Goal: Complete application form: Complete application form

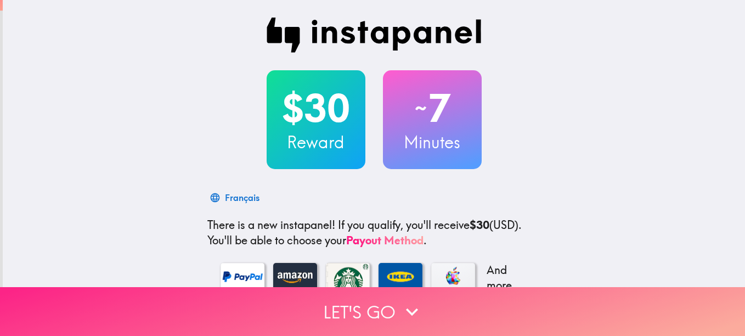
scroll to position [0, 3]
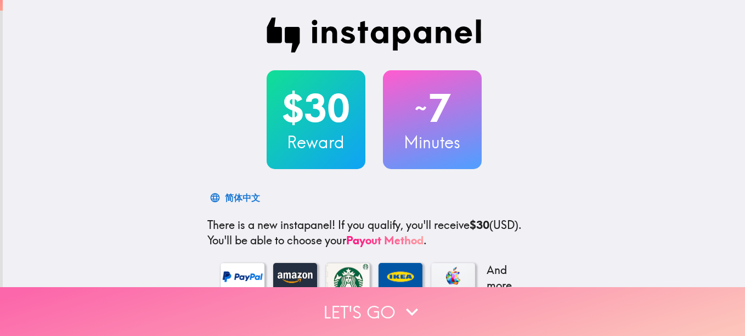
click at [396, 316] on button "Let's go" at bounding box center [372, 311] width 745 height 49
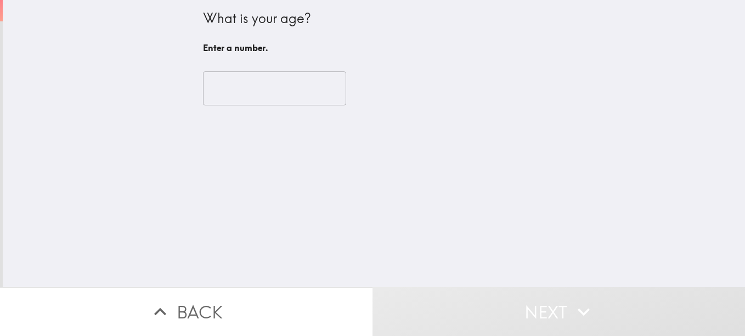
click at [392, 294] on button "Next" at bounding box center [559, 311] width 373 height 49
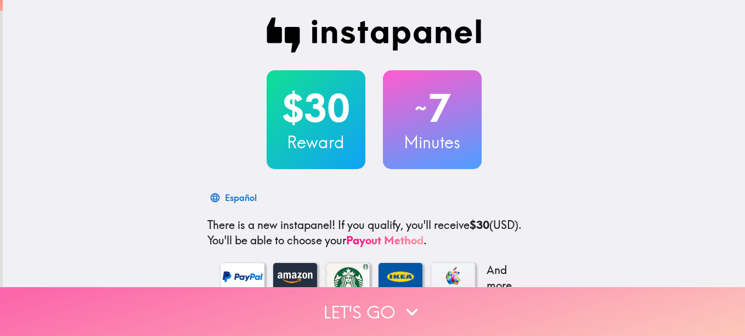
click at [332, 295] on button "Let's go" at bounding box center [372, 311] width 745 height 49
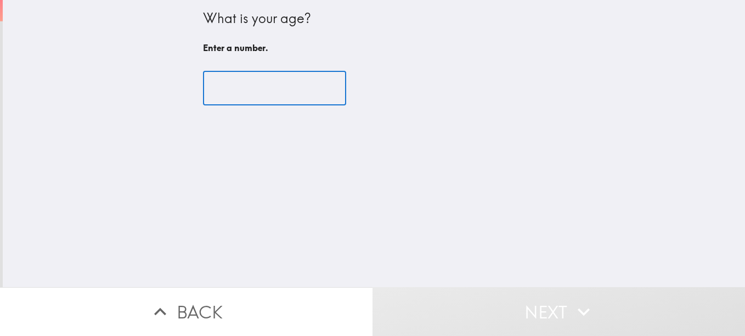
click at [248, 86] on input "number" at bounding box center [274, 88] width 143 height 34
type input "0"
click at [317, 89] on input "0" at bounding box center [274, 88] width 143 height 34
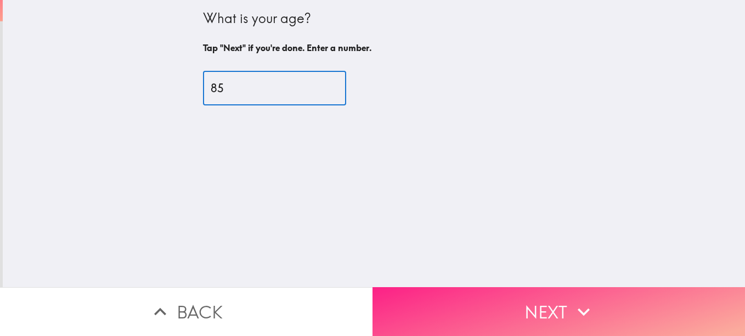
type input "85"
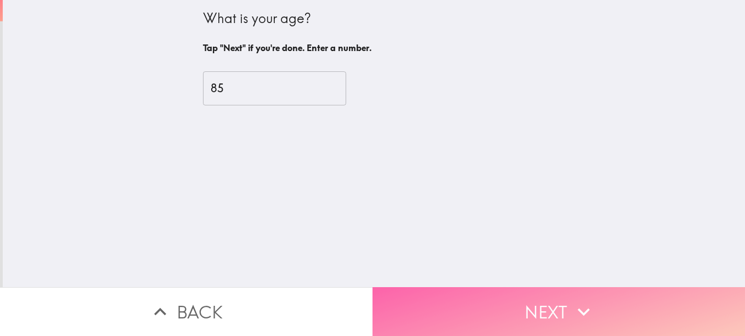
click at [419, 288] on button "Next" at bounding box center [559, 311] width 373 height 49
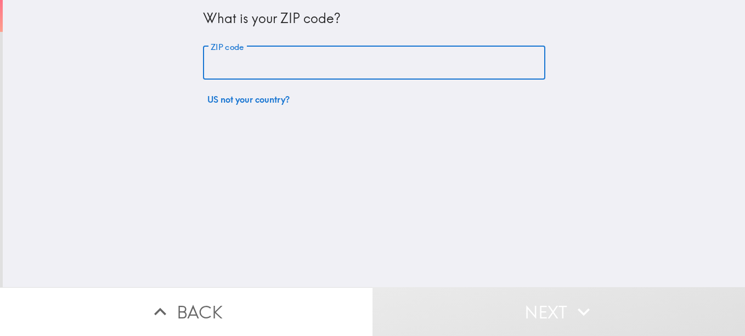
click at [203, 66] on input "ZIP code" at bounding box center [374, 63] width 342 height 34
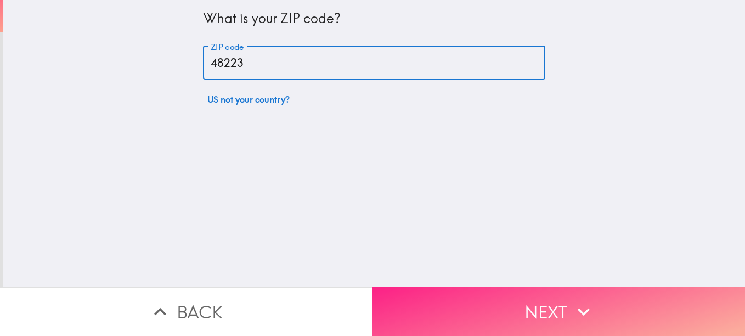
type input "48223"
click at [422, 301] on button "Next" at bounding box center [559, 311] width 373 height 49
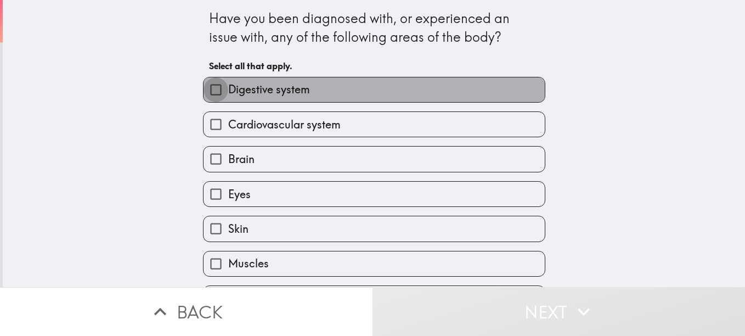
click at [208, 88] on input "Digestive system" at bounding box center [216, 89] width 25 height 25
checkbox input "true"
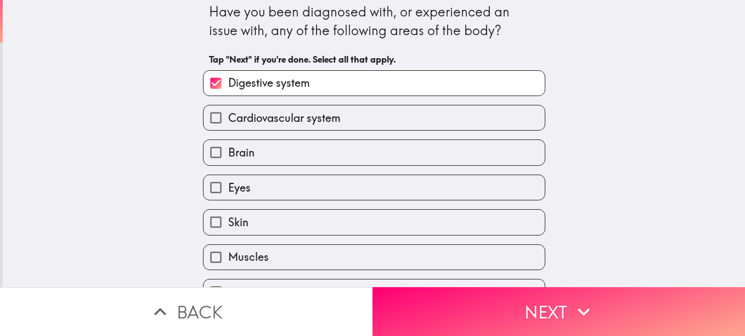
scroll to position [7, 0]
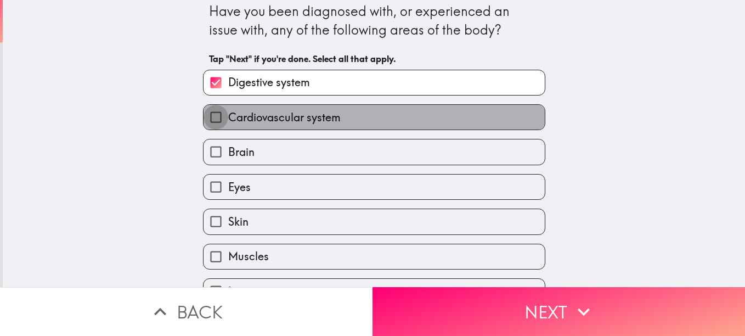
click at [207, 120] on input "Cardiovascular system" at bounding box center [216, 117] width 25 height 25
checkbox input "true"
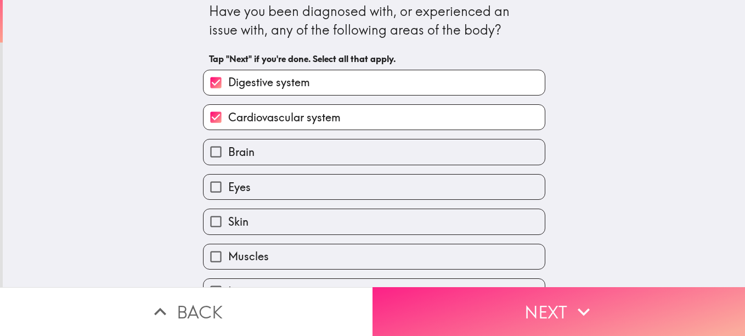
click at [539, 296] on button "Next" at bounding box center [559, 311] width 373 height 49
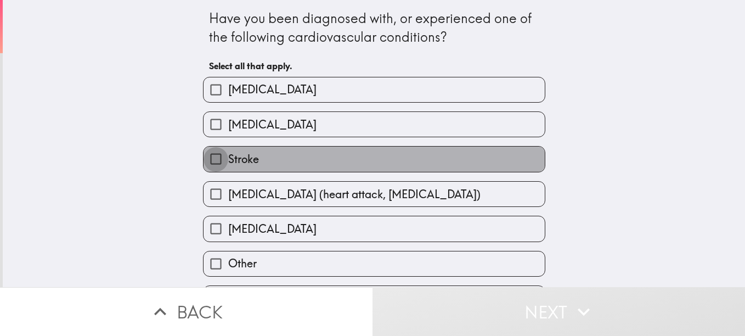
click at [206, 160] on input "Stroke" at bounding box center [216, 158] width 25 height 25
checkbox input "true"
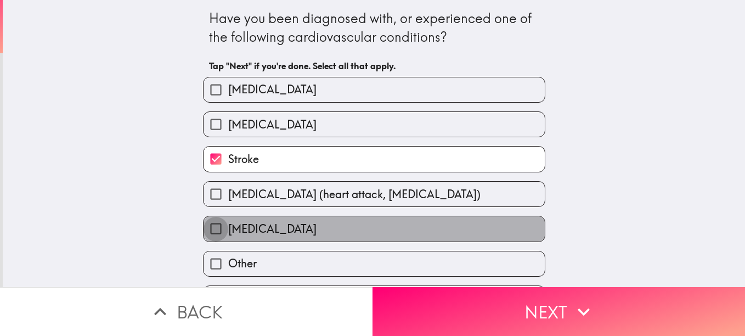
click at [204, 228] on input "Atrial Fibrillation" at bounding box center [216, 228] width 25 height 25
checkbox input "true"
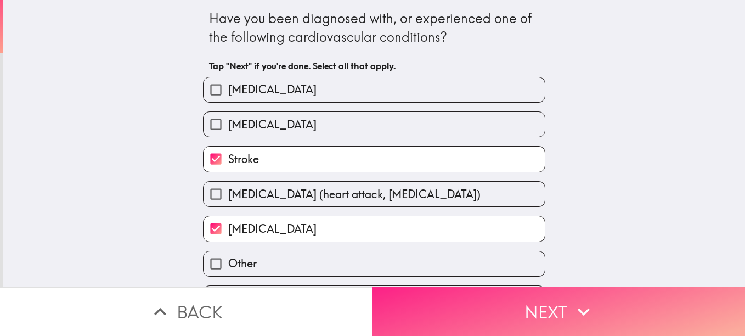
click at [417, 303] on button "Next" at bounding box center [559, 311] width 373 height 49
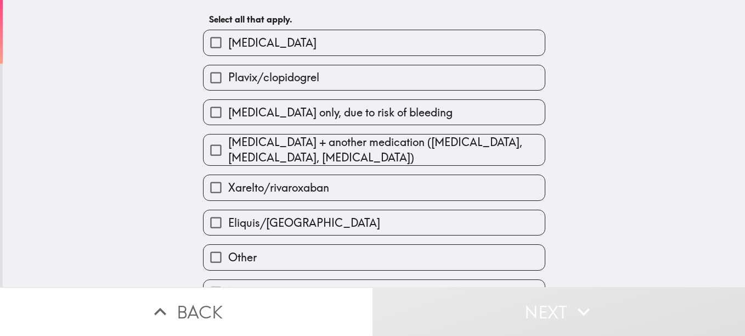
scroll to position [64, 0]
click at [210, 225] on input "Eliquis/Apixaban" at bounding box center [216, 223] width 25 height 25
checkbox input "true"
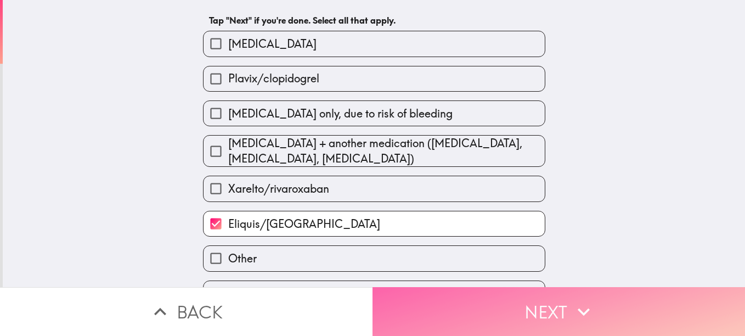
click at [532, 305] on button "Next" at bounding box center [559, 311] width 373 height 49
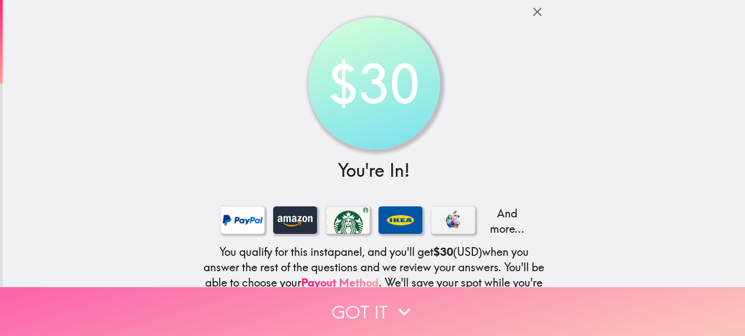
click at [406, 306] on icon "button" at bounding box center [404, 312] width 24 height 24
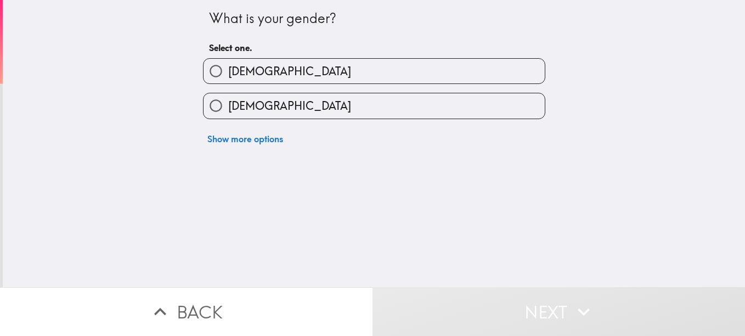
click at [210, 105] on input "Female" at bounding box center [216, 105] width 25 height 25
radio input "true"
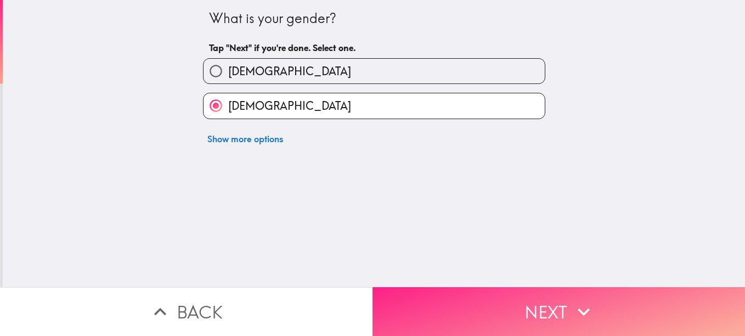
click at [469, 304] on button "Next" at bounding box center [559, 311] width 373 height 49
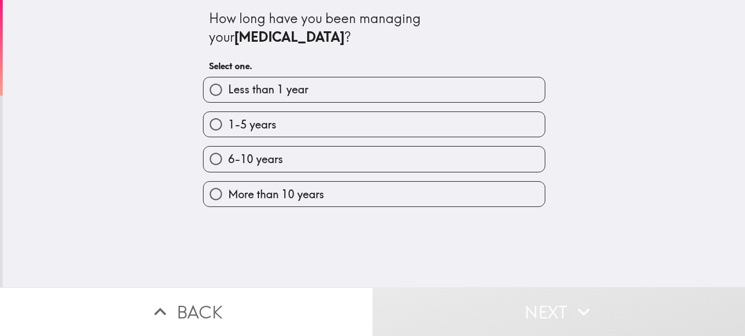
click at [207, 194] on input "More than 10 years" at bounding box center [216, 194] width 25 height 25
radio input "true"
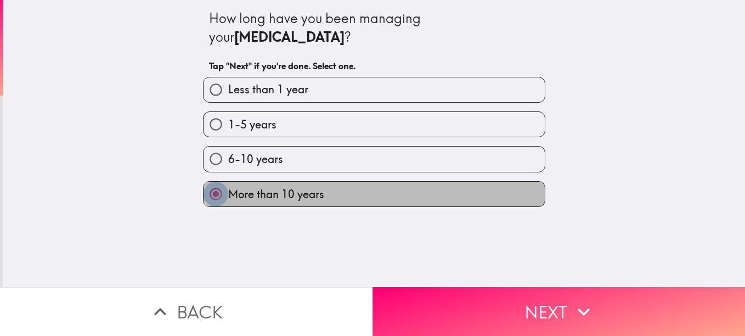
click at [207, 194] on input "More than 10 years" at bounding box center [216, 194] width 25 height 25
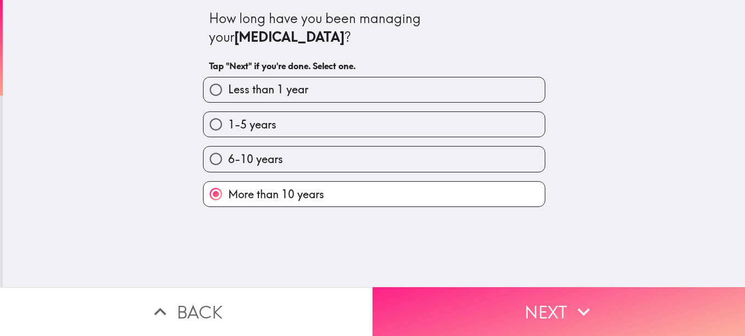
click at [465, 304] on button "Next" at bounding box center [559, 311] width 373 height 49
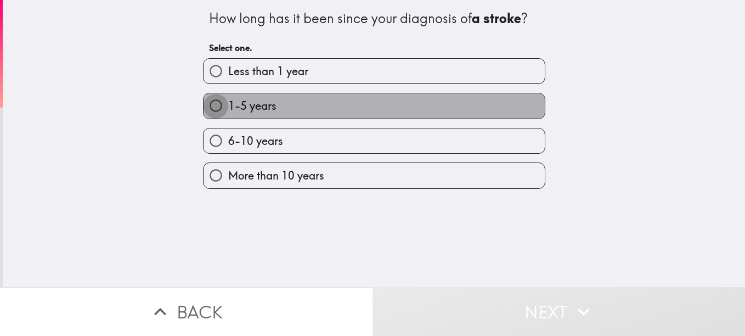
click at [205, 107] on input "1-5 years" at bounding box center [216, 105] width 25 height 25
radio input "true"
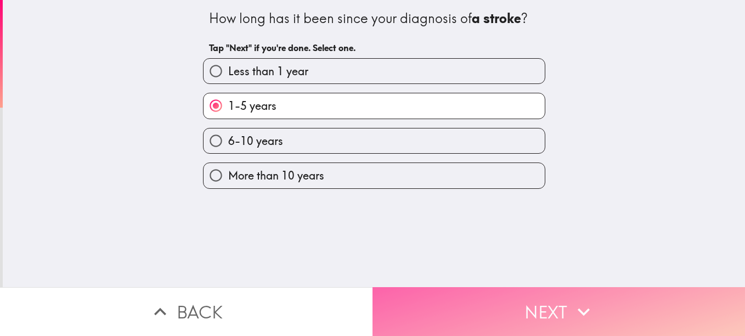
click at [411, 302] on button "Next" at bounding box center [559, 311] width 373 height 49
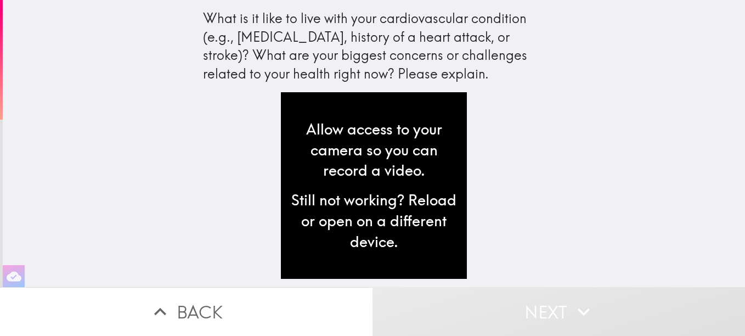
click at [411, 302] on button "Next" at bounding box center [559, 311] width 373 height 49
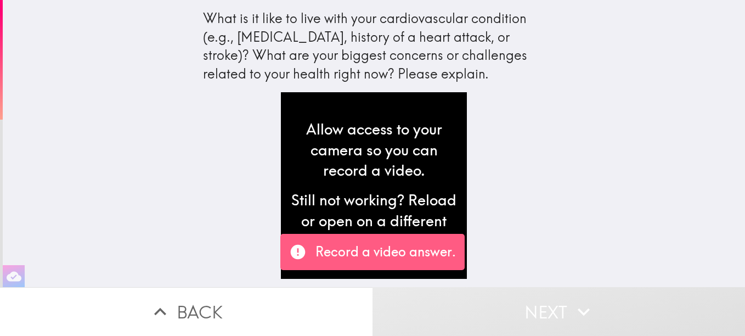
click at [358, 259] on p "Record a video answer." at bounding box center [385, 251] width 140 height 19
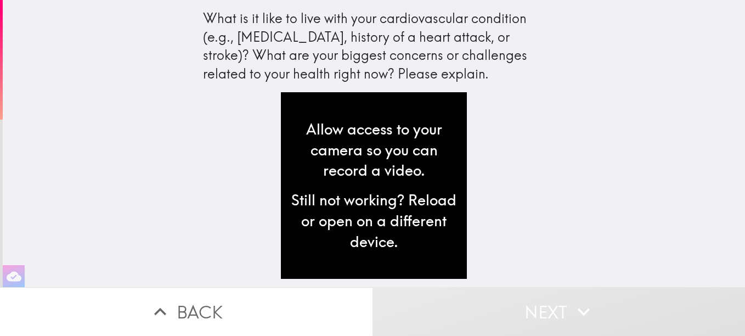
click at [328, 249] on div "Still not working? Reload or open on a different device." at bounding box center [374, 221] width 169 height 62
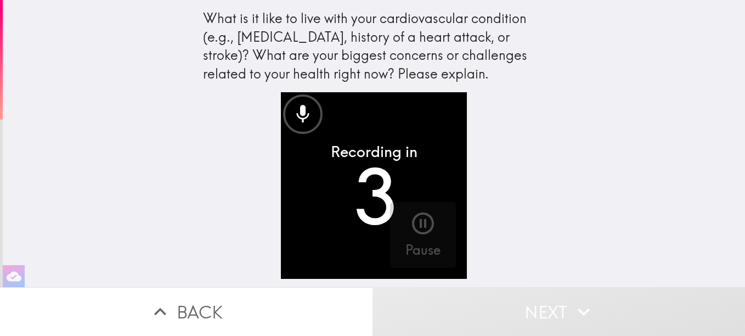
click at [202, 171] on div "Recording in 3 Pause" at bounding box center [374, 189] width 351 height 195
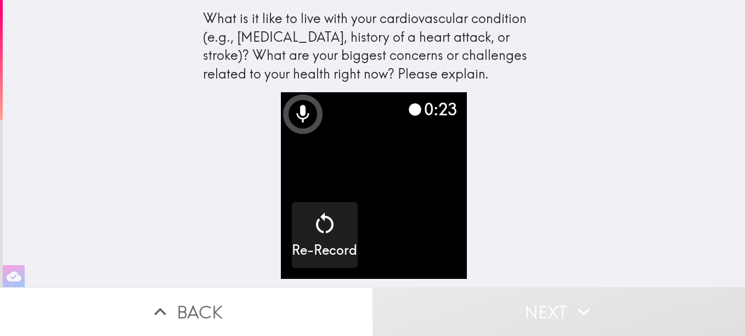
click at [303, 122] on icon at bounding box center [303, 114] width 22 height 22
click at [310, 130] on video "button" at bounding box center [374, 185] width 187 height 187
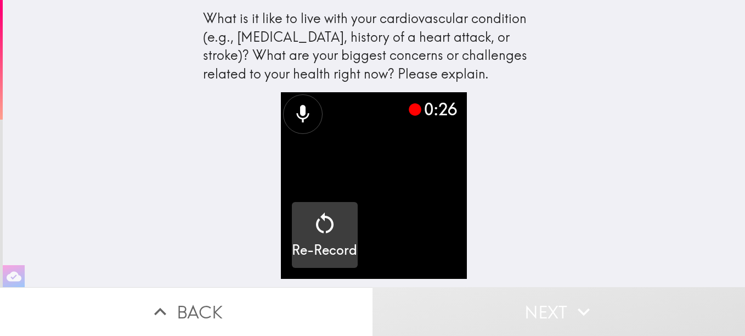
click at [312, 235] on icon "button" at bounding box center [325, 223] width 26 height 26
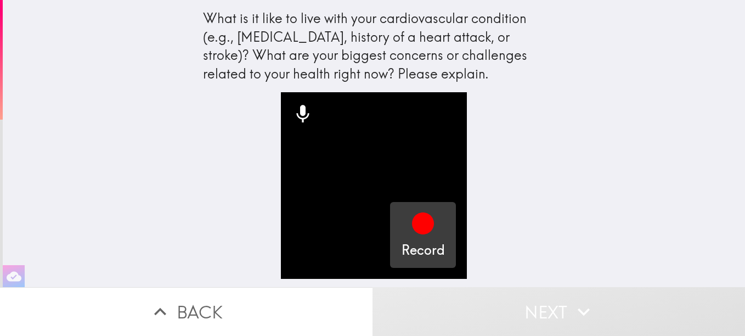
click at [419, 238] on div "button" at bounding box center [423, 225] width 26 height 31
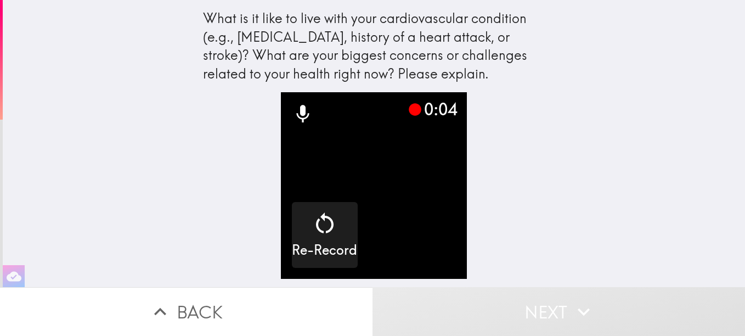
click at [296, 119] on icon at bounding box center [302, 114] width 13 height 18
click at [202, 171] on div "0:50 Re-Record" at bounding box center [374, 189] width 351 height 195
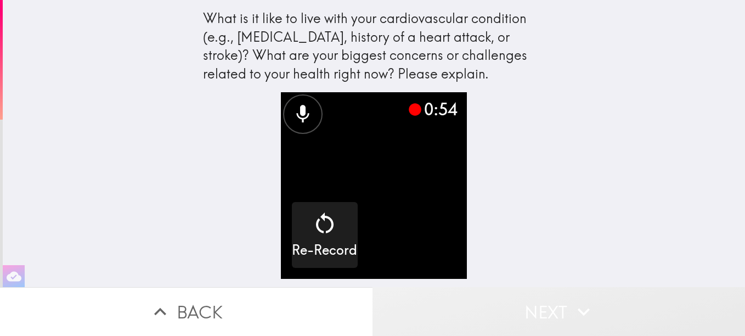
drag, startPoint x: 542, startPoint y: 280, endPoint x: 369, endPoint y: 248, distance: 175.8
click at [521, 287] on button "Next" at bounding box center [559, 311] width 373 height 49
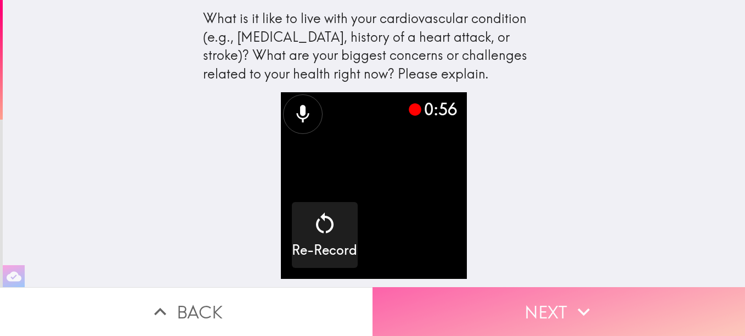
click at [501, 296] on button "Next" at bounding box center [559, 311] width 373 height 49
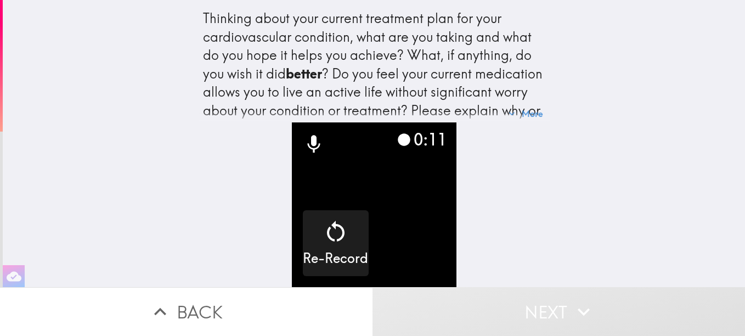
click at [303, 133] on icon at bounding box center [314, 144] width 22 height 22
click at [307, 136] on icon at bounding box center [313, 144] width 13 height 18
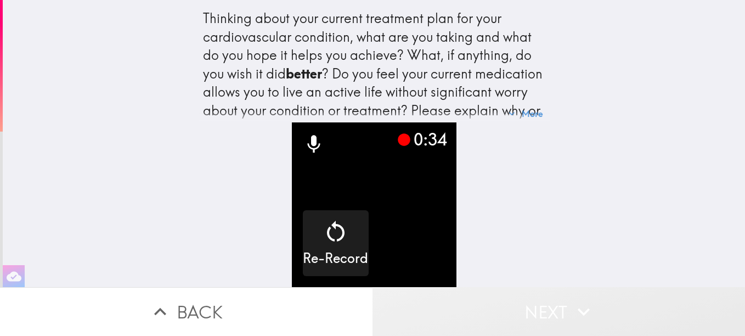
click at [517, 298] on button "Next" at bounding box center [559, 311] width 373 height 49
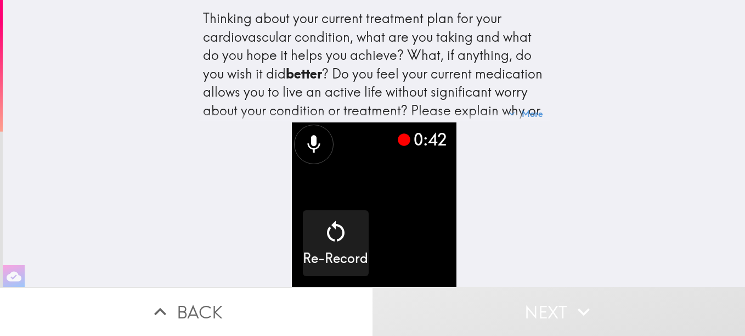
scroll to position [33, 0]
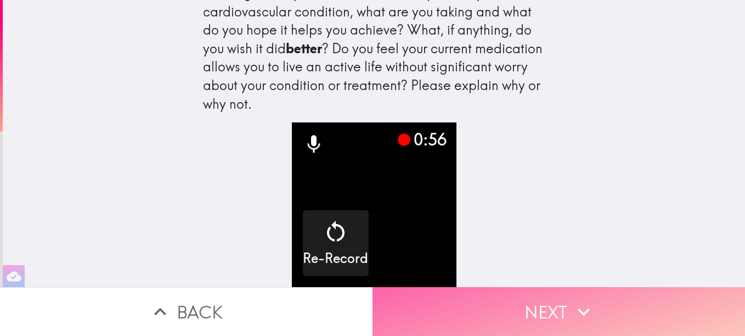
drag, startPoint x: 520, startPoint y: 284, endPoint x: 512, endPoint y: 301, distance: 18.7
click at [512, 301] on button "Next" at bounding box center [559, 311] width 373 height 49
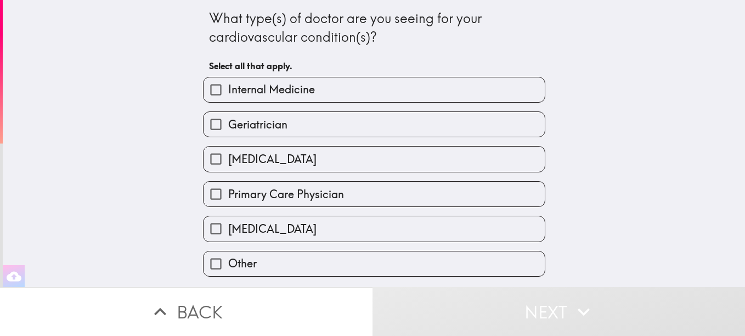
click at [212, 233] on input "Cardiologist" at bounding box center [216, 228] width 25 height 25
checkbox input "true"
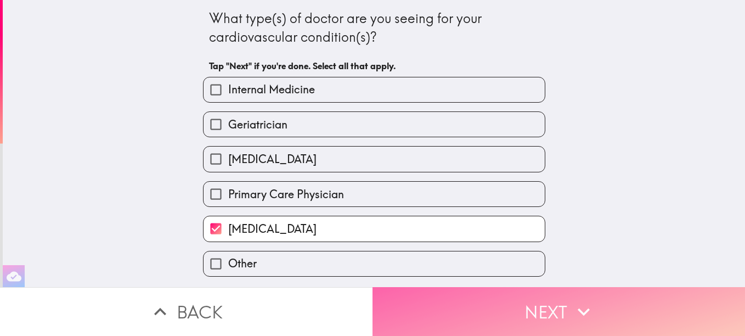
click at [438, 310] on button "Next" at bounding box center [559, 311] width 373 height 49
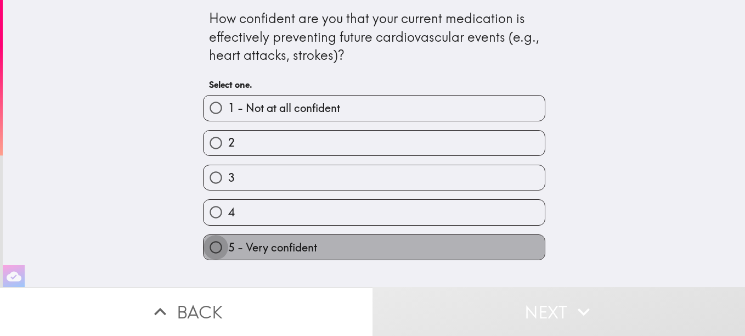
click at [207, 247] on input "5 - Very confident" at bounding box center [216, 247] width 25 height 25
radio input "true"
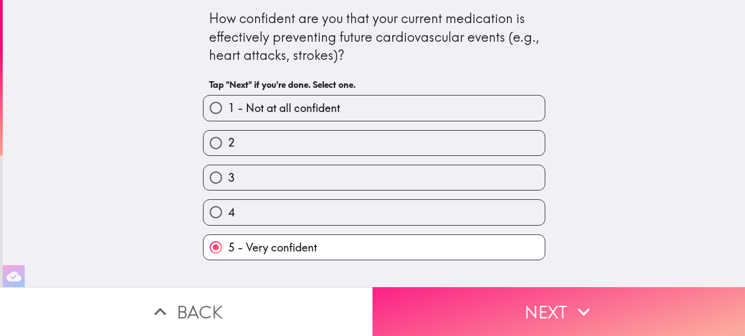
drag, startPoint x: 414, startPoint y: 295, endPoint x: 405, endPoint y: 297, distance: 9.2
drag, startPoint x: 405, startPoint y: 297, endPoint x: 415, endPoint y: 313, distance: 18.7
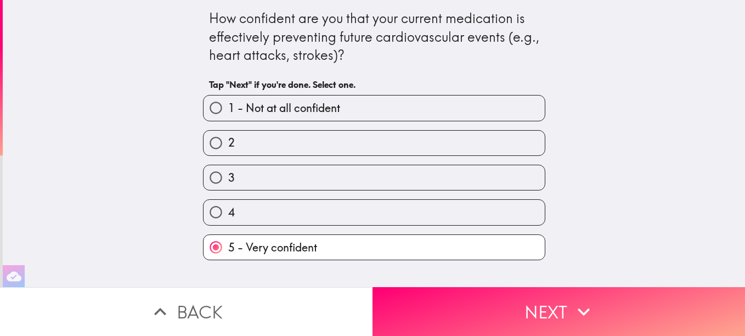
drag, startPoint x: 415, startPoint y: 313, endPoint x: 704, endPoint y: 87, distance: 367.0
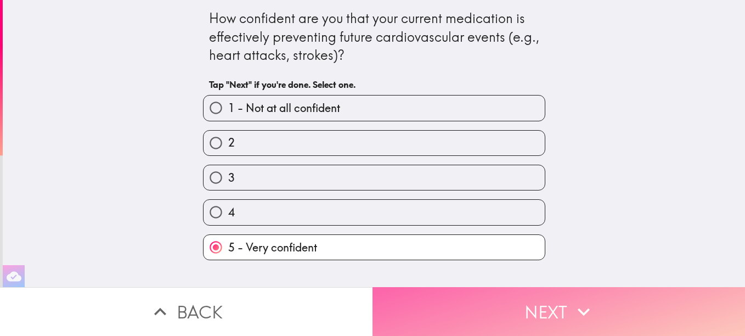
drag, startPoint x: 704, startPoint y: 87, endPoint x: 543, endPoint y: 284, distance: 254.1
click at [578, 308] on icon "button" at bounding box center [584, 312] width 12 height 8
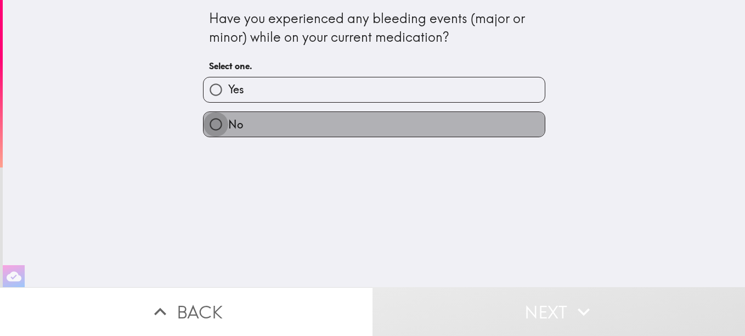
click at [209, 126] on input "No" at bounding box center [216, 124] width 25 height 25
radio input "true"
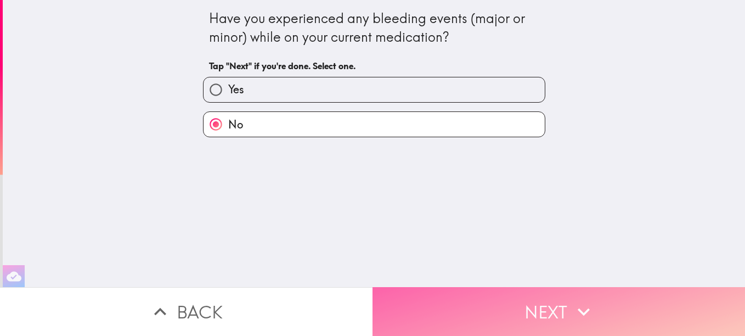
click at [441, 290] on button "Next" at bounding box center [559, 311] width 373 height 49
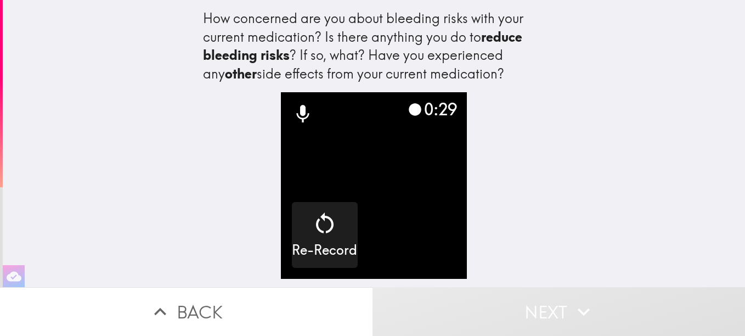
click at [515, 318] on button "Next" at bounding box center [559, 311] width 373 height 49
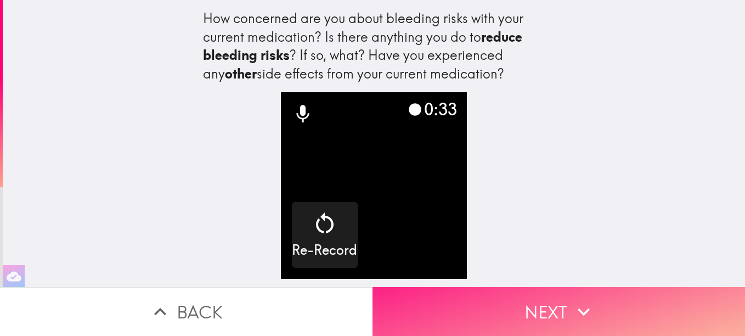
click at [543, 308] on button "Next" at bounding box center [559, 311] width 373 height 49
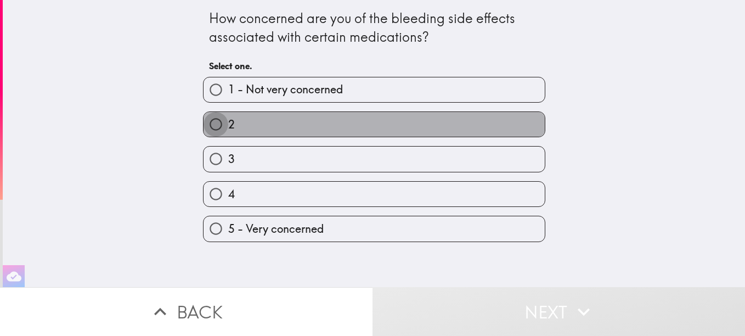
click at [208, 126] on input "2" at bounding box center [216, 124] width 25 height 25
radio input "true"
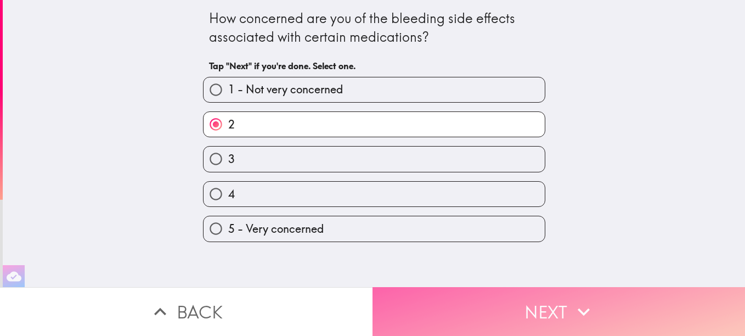
click at [433, 311] on button "Next" at bounding box center [559, 311] width 373 height 49
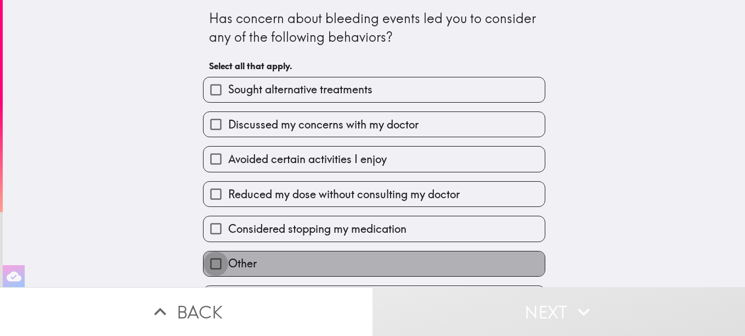
click at [210, 262] on input "Other" at bounding box center [216, 263] width 25 height 25
checkbox input "true"
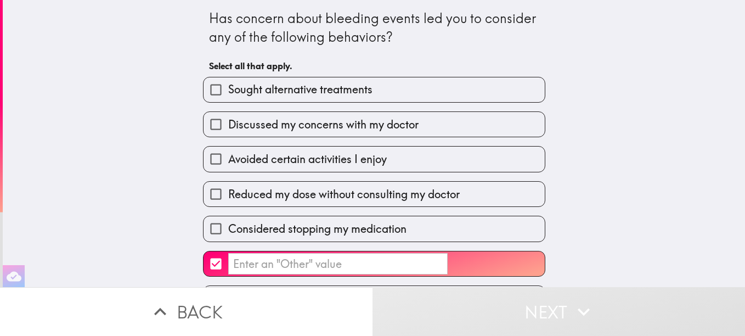
click at [240, 269] on input "​" at bounding box center [337, 263] width 219 height 21
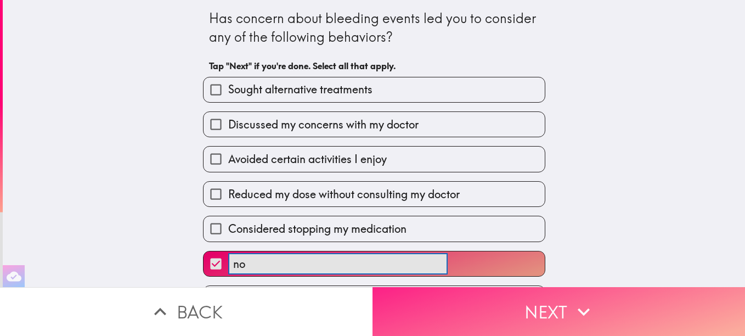
type input "no"
click at [549, 297] on button "Next" at bounding box center [559, 311] width 373 height 49
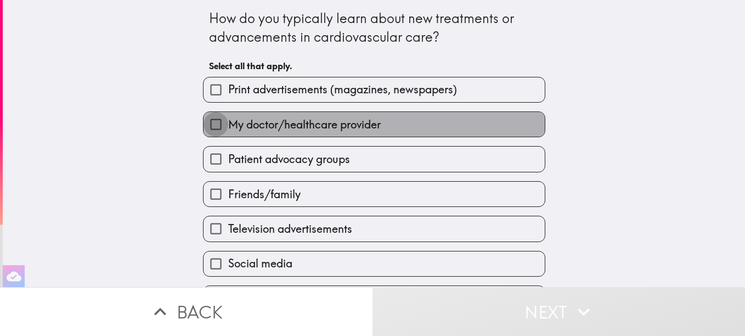
click at [212, 128] on input "My doctor/healthcare provider" at bounding box center [216, 124] width 25 height 25
checkbox input "true"
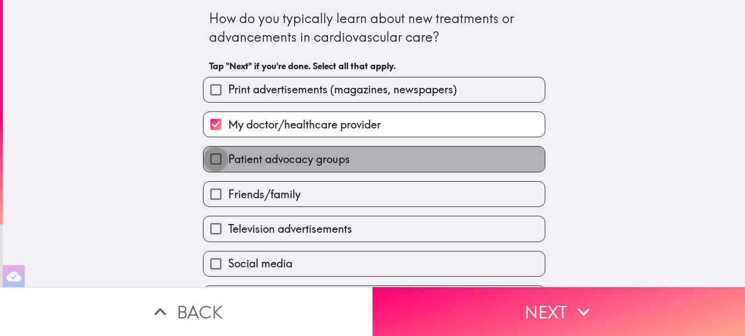
click at [206, 163] on input "Patient advocacy groups" at bounding box center [216, 158] width 25 height 25
checkbox input "true"
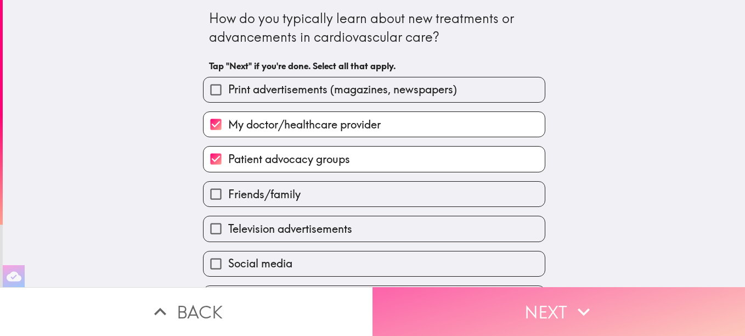
click at [399, 306] on button "Next" at bounding box center [559, 311] width 373 height 49
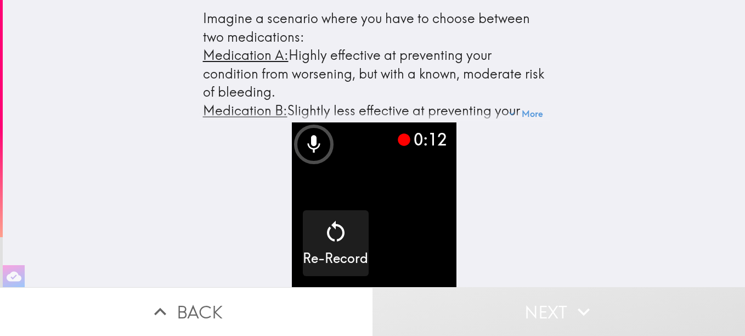
drag, startPoint x: 541, startPoint y: 57, endPoint x: 539, endPoint y: 25, distance: 32.4
click at [539, 25] on div "Imagine a scenario where you have to choose between two medications: Medication…" at bounding box center [374, 61] width 351 height 122
click at [304, 138] on icon at bounding box center [314, 144] width 22 height 22
click at [307, 140] on icon at bounding box center [313, 144] width 13 height 18
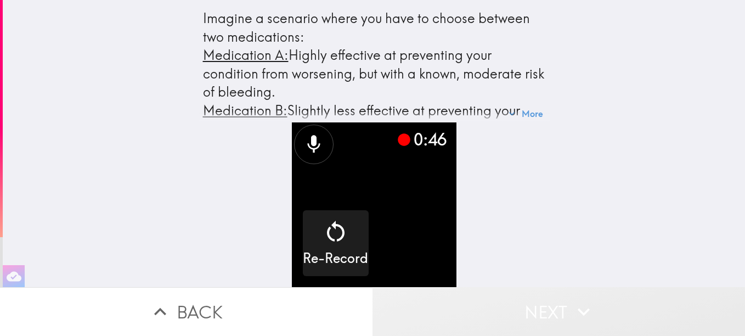
click at [572, 303] on icon "button" at bounding box center [584, 312] width 24 height 24
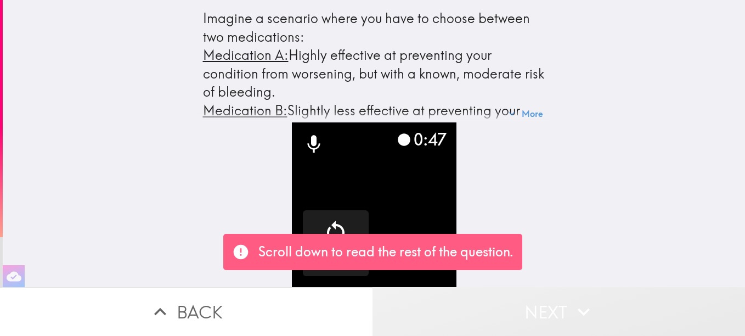
click at [572, 303] on icon "button" at bounding box center [584, 312] width 24 height 24
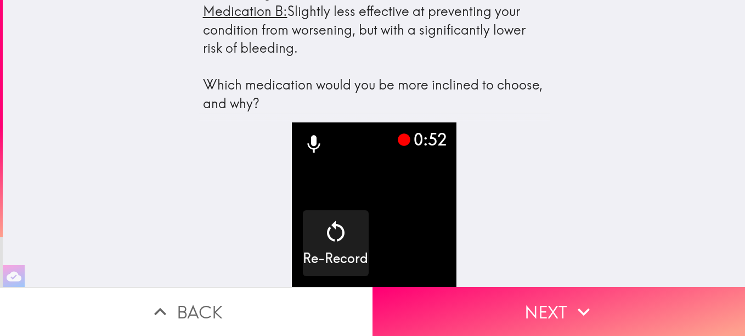
scroll to position [108, 0]
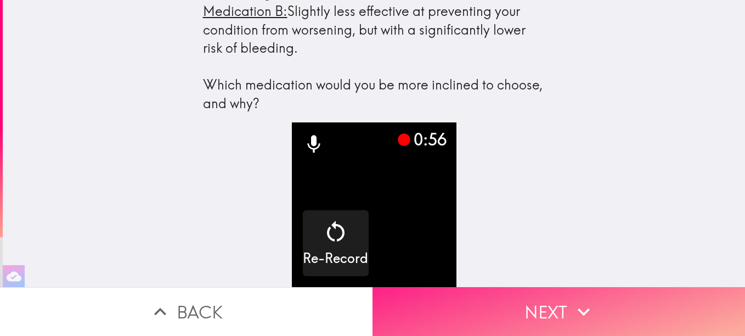
click at [522, 315] on button "Next" at bounding box center [559, 311] width 373 height 49
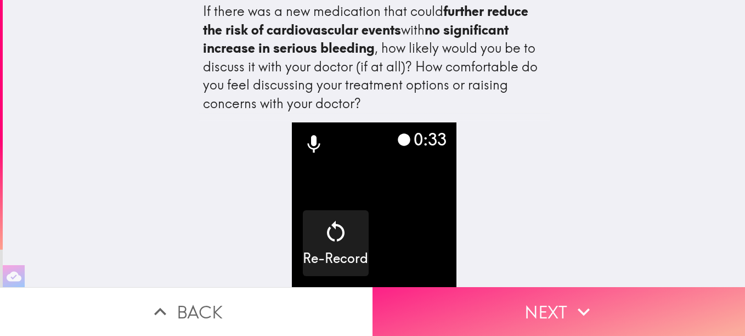
click at [546, 301] on button "Next" at bounding box center [559, 311] width 373 height 49
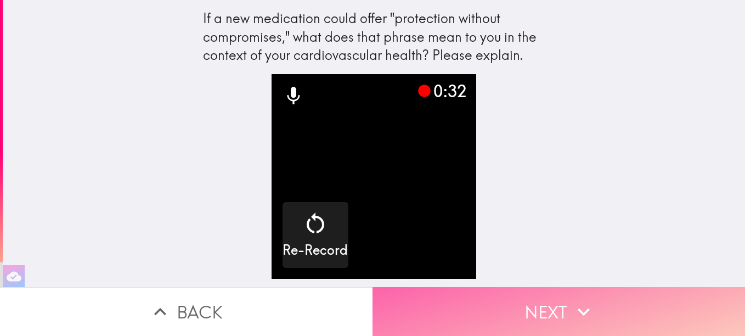
click at [548, 292] on button "Next" at bounding box center [559, 311] width 373 height 49
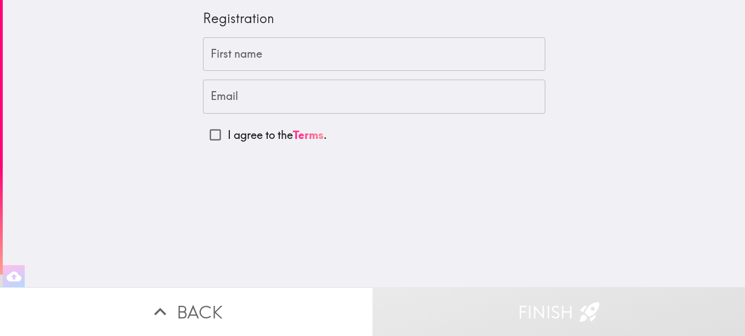
scroll to position [0, 4]
click at [240, 66] on input "First name" at bounding box center [374, 54] width 342 height 34
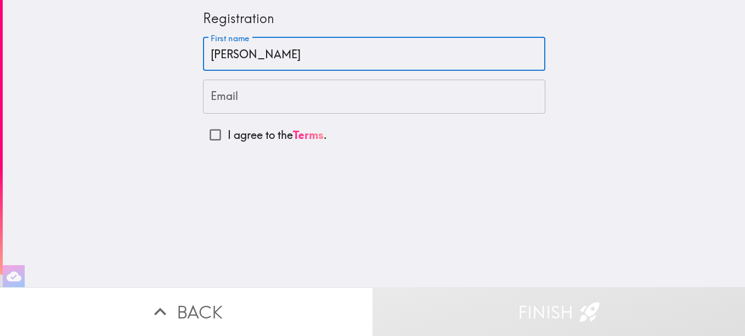
type input "Anita Patterson"
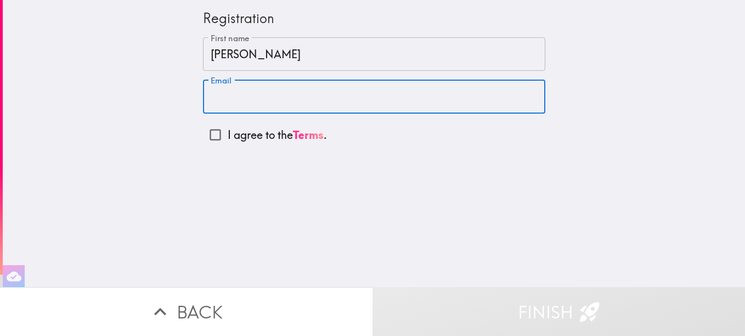
click at [210, 97] on input "Email" at bounding box center [374, 97] width 342 height 34
type input "apatteerson785@gmail.com"
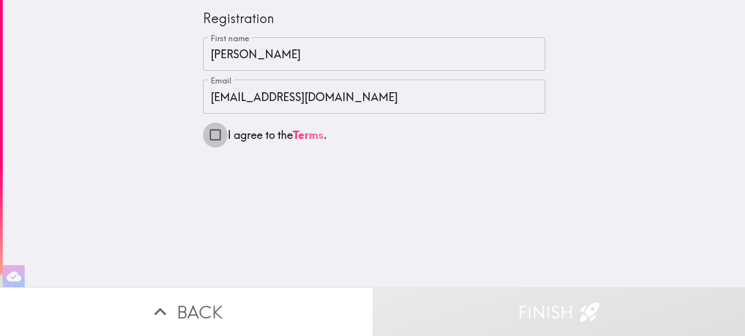
click at [210, 135] on input "I agree to the Terms ." at bounding box center [215, 134] width 25 height 25
checkbox input "true"
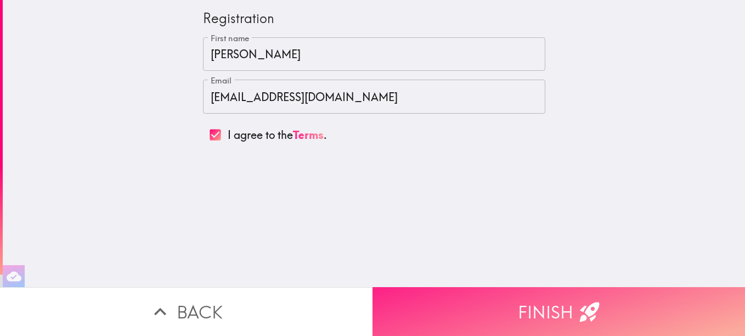
scroll to position [0, 0]
click at [550, 306] on button "Finish" at bounding box center [559, 311] width 373 height 49
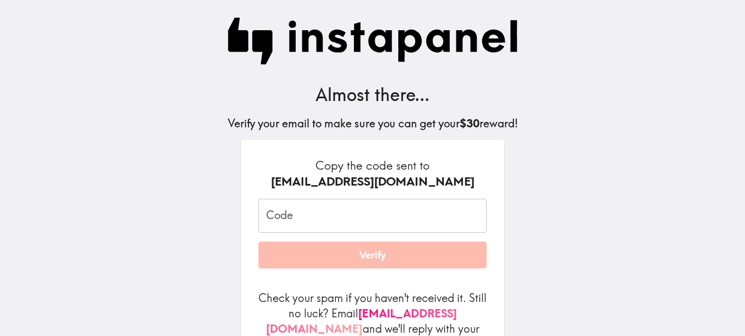
click at [501, 320] on div "Almost there... Verify your email to make sure you can get your $30 reward! Cop…" at bounding box center [372, 209] width 351 height 419
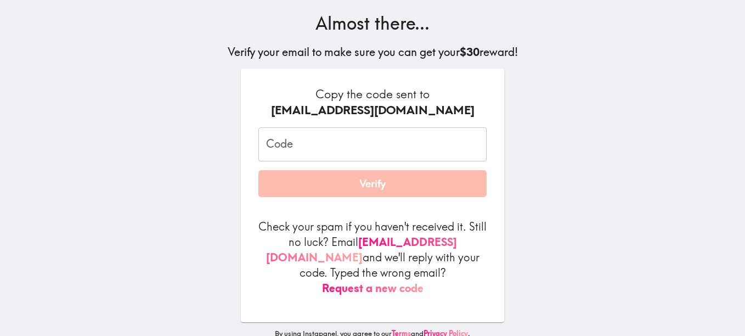
scroll to position [77, 0]
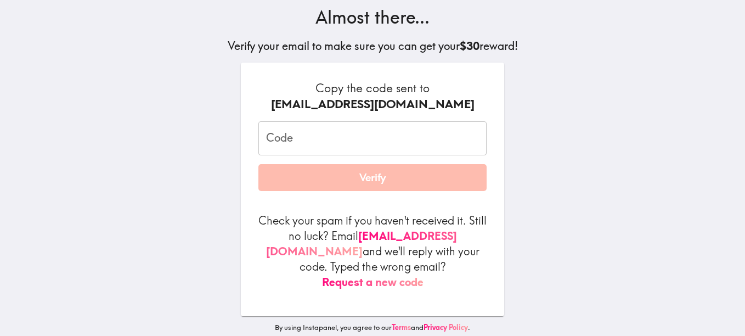
click at [390, 274] on button "Request a new code" at bounding box center [372, 281] width 101 height 15
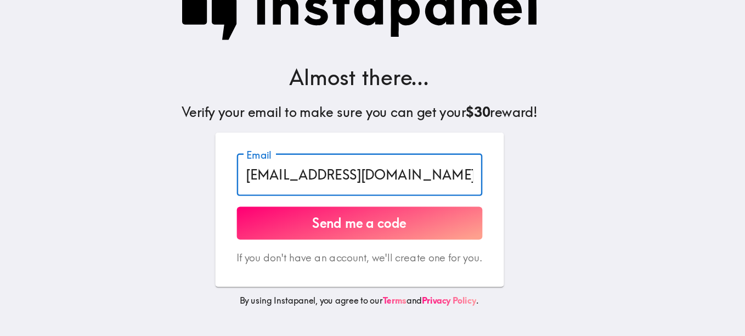
click at [421, 174] on input "apatteerson785@gmail.com" at bounding box center [373, 174] width 200 height 34
type input "apatterson785@gmail.com"
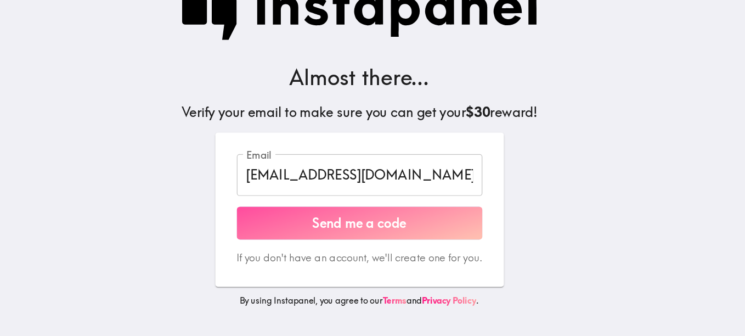
click at [377, 214] on button "Send me a code" at bounding box center [373, 213] width 200 height 27
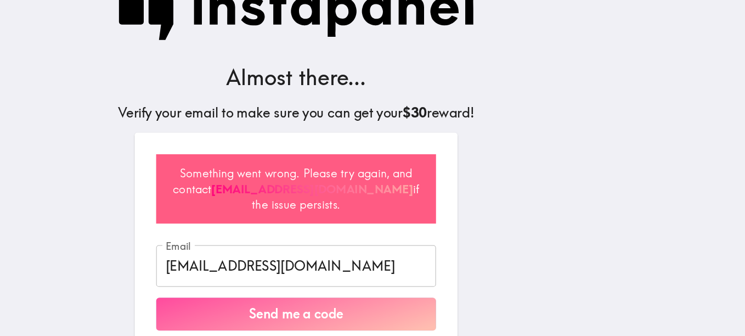
click at [378, 288] on button "Send me a code" at bounding box center [372, 287] width 228 height 27
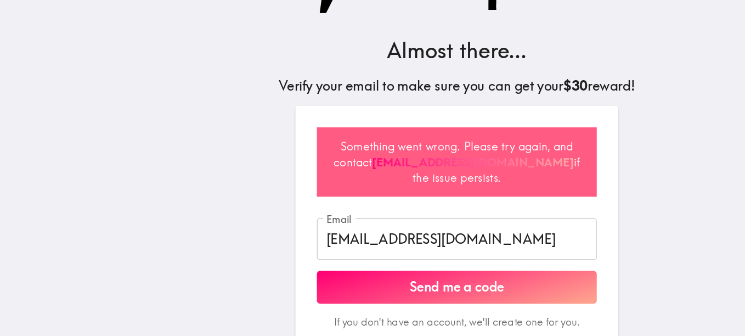
scroll to position [38, 0]
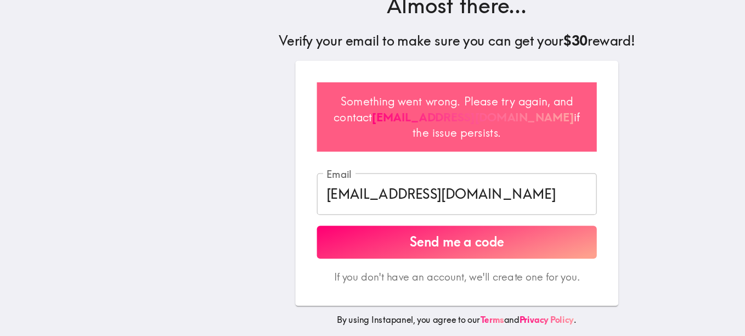
drag, startPoint x: 594, startPoint y: 83, endPoint x: 594, endPoint y: 112, distance: 29.6
click at [594, 112] on main "Almost there... Verify your email to make sure you can get your $30 reward! Som…" at bounding box center [372, 168] width 745 height 336
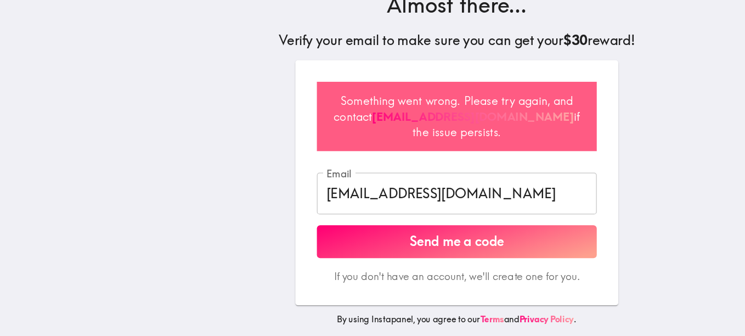
click at [594, 112] on main "Almost there... Verify your email to make sure you can get your $30 reward! Som…" at bounding box center [372, 168] width 745 height 336
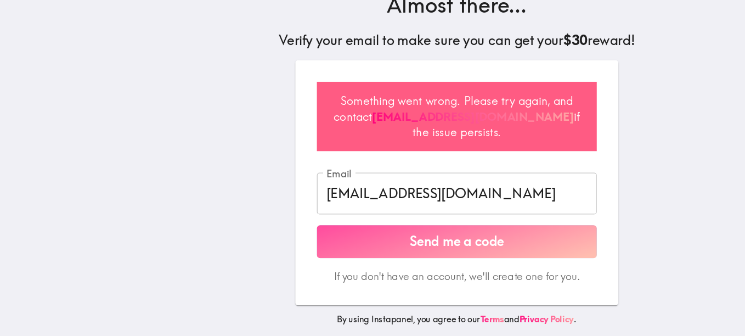
click at [383, 251] on button "Send me a code" at bounding box center [372, 258] width 228 height 27
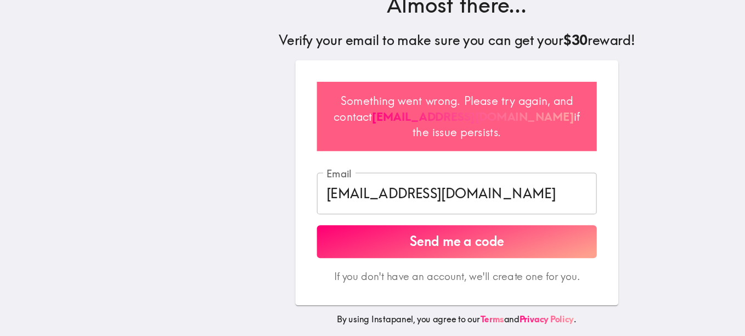
scroll to position [38, 0]
click at [324, 151] on link "support@instapanel.com" at bounding box center [385, 157] width 165 height 12
click at [510, 114] on div "Almost there... Verify your email to make sure you can get your $30 reward! Som…" at bounding box center [372, 153] width 351 height 365
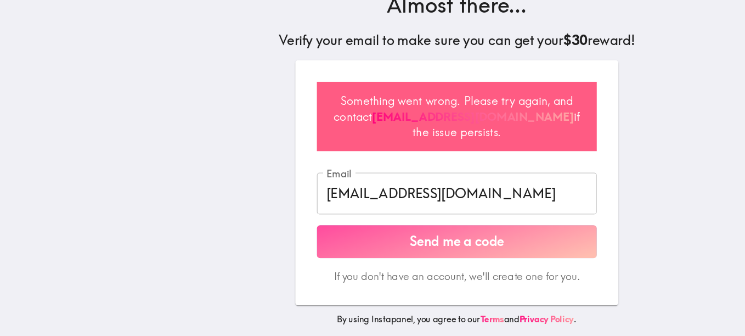
click at [359, 253] on button "Send me a code" at bounding box center [372, 258] width 228 height 27
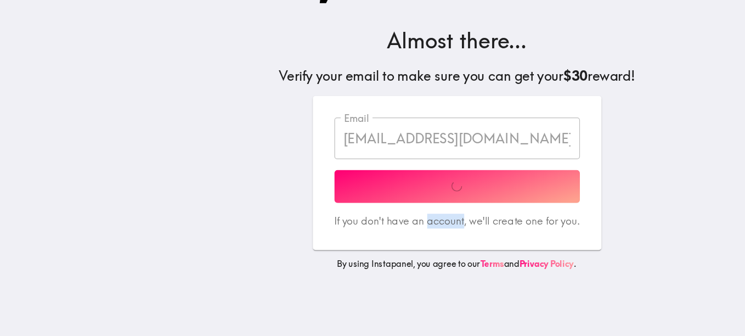
click at [359, 253] on div "Email apatterson785@gmail.com Email Send me a code If you don't have an account…" at bounding box center [372, 203] width 235 height 126
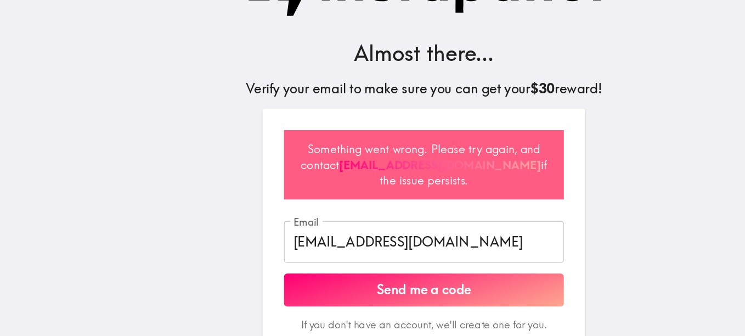
scroll to position [4, 0]
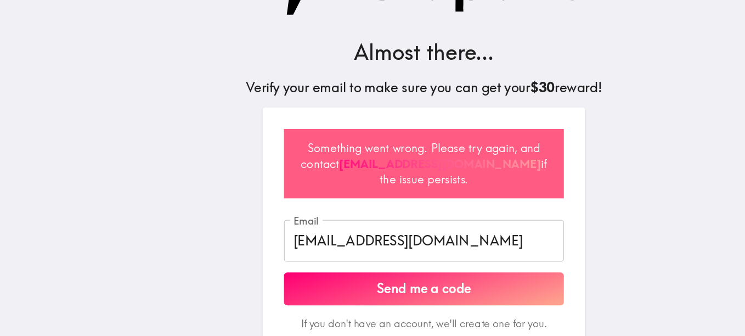
click at [335, 182] on link "support@instapanel.com" at bounding box center [385, 182] width 165 height 12
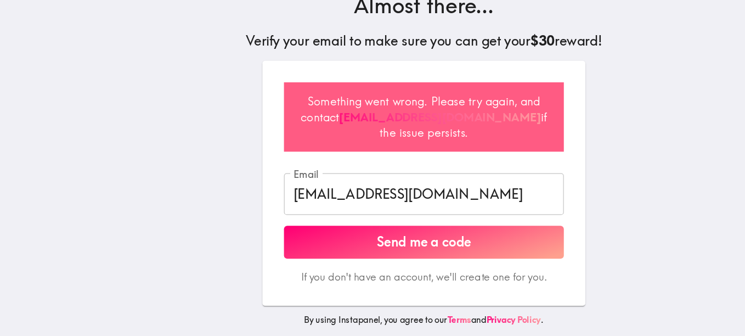
scroll to position [0, 0]
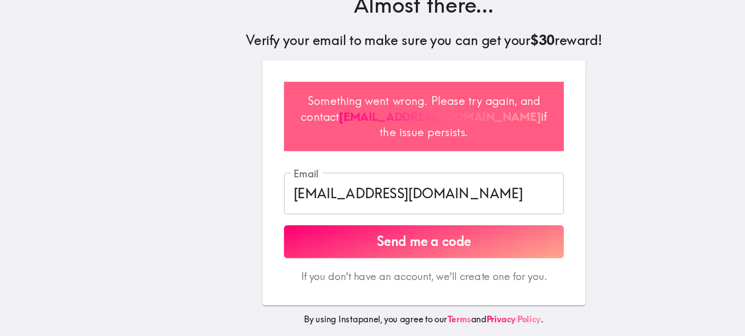
click at [630, 110] on main "Almost there... Verify your email to make sure you can get your $30 reward! Som…" at bounding box center [372, 168] width 745 height 336
click at [407, 254] on button "Send me a code" at bounding box center [372, 258] width 228 height 27
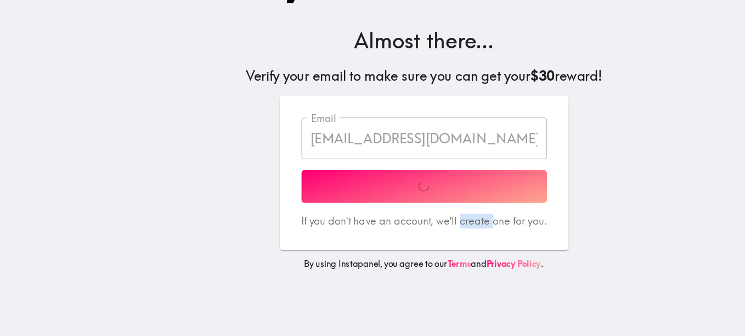
click at [407, 254] on div "Email apatterson785@gmail.com Email Send me a code If you don't have an account…" at bounding box center [372, 203] width 235 height 126
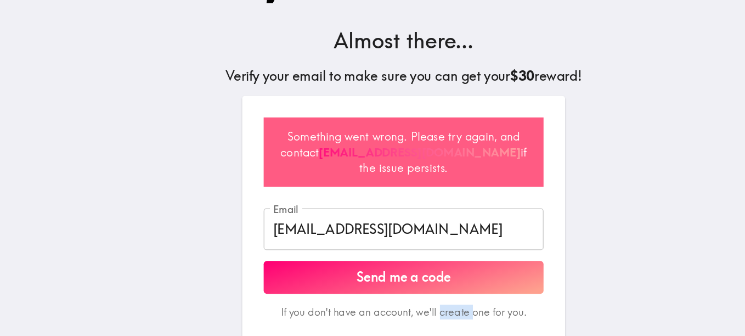
click at [365, 190] on link "support@instapanel.com" at bounding box center [385, 186] width 165 height 12
click at [509, 124] on h5 "Verify your email to make sure you can get your $30 reward!" at bounding box center [373, 123] width 290 height 15
click at [399, 196] on div "Something went wrong. Please try again, and contact support@instapanel.com if t…" at bounding box center [372, 185] width 228 height 57
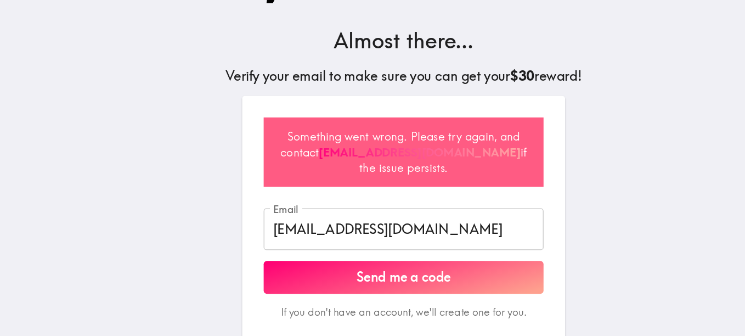
click at [399, 196] on div "Something went wrong. Please try again, and contact support@instapanel.com if t…" at bounding box center [372, 185] width 228 height 57
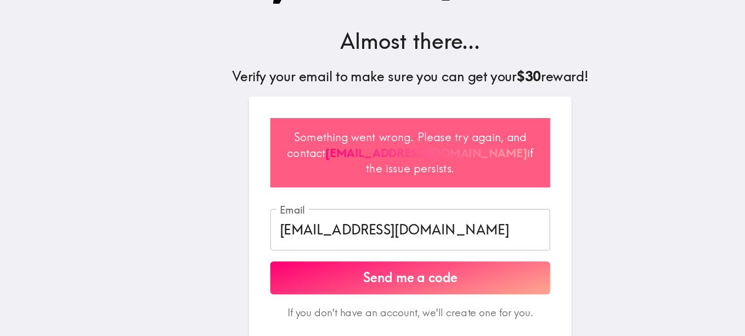
scroll to position [38, 0]
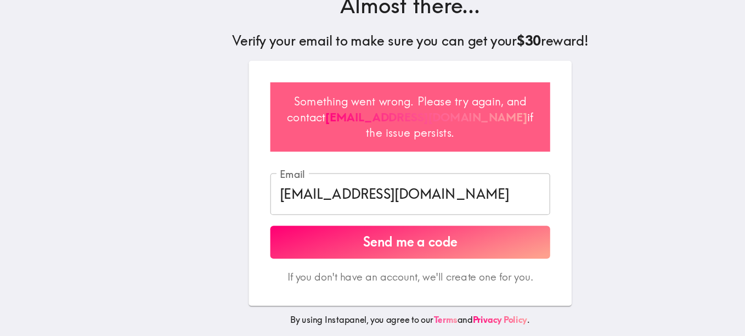
click at [394, 317] on link "Terms" at bounding box center [401, 321] width 19 height 9
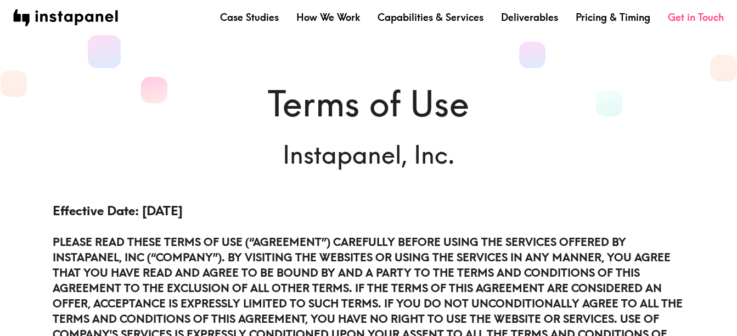
click at [685, 11] on link "Get in Touch" at bounding box center [696, 17] width 56 height 14
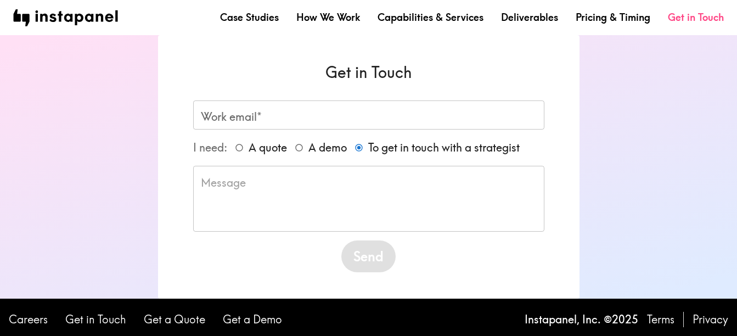
click at [685, 11] on link "Get in Touch" at bounding box center [696, 17] width 56 height 14
click at [635, 117] on div "Get in Touch Work email* Work email* I need: A quote A demo To get in touch wit…" at bounding box center [369, 166] width 632 height 263
